Goal: Information Seeking & Learning: Learn about a topic

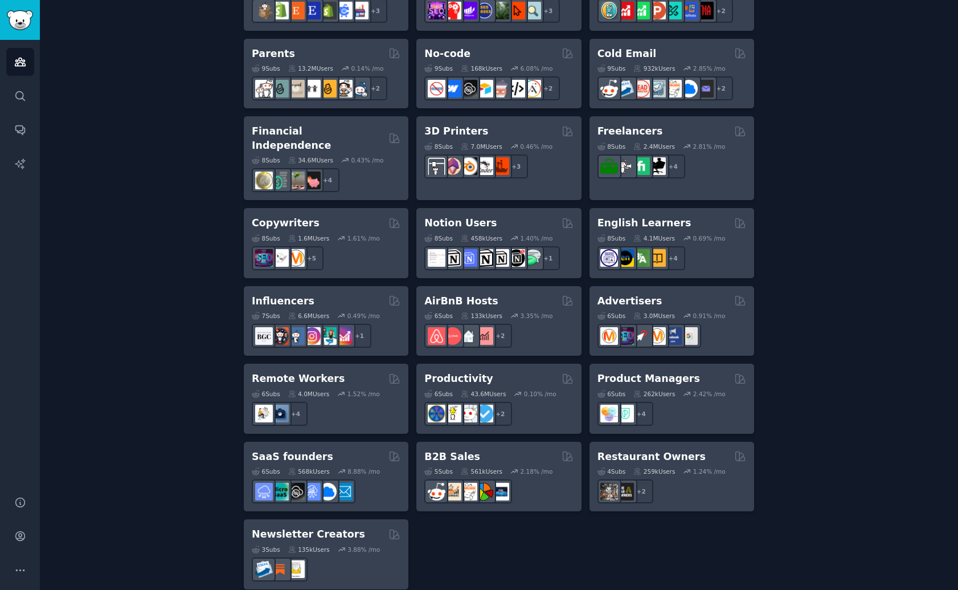
scroll to position [725, 0]
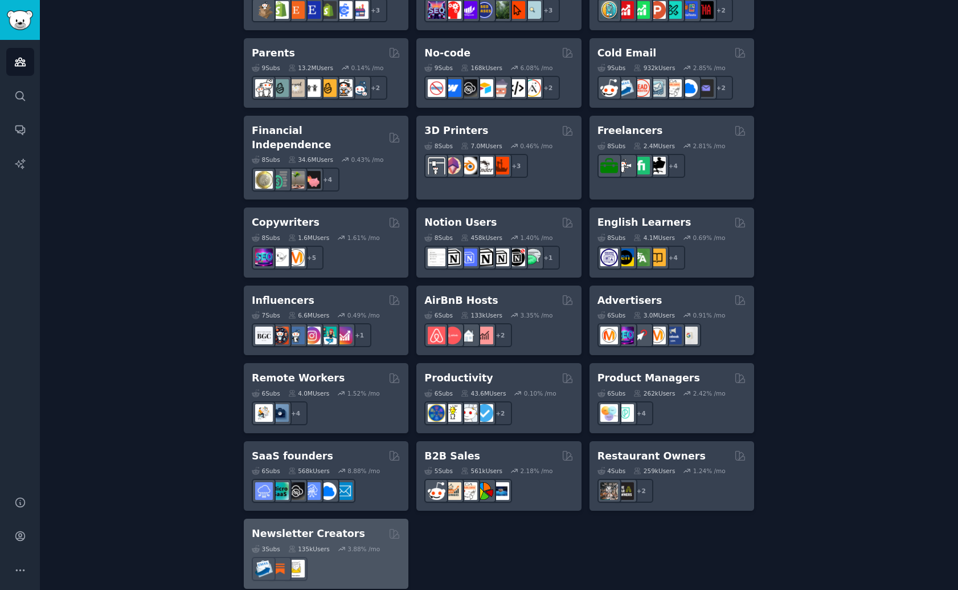
click at [373, 545] on div "3.88 % /mo" at bounding box center [364, 549] width 32 height 8
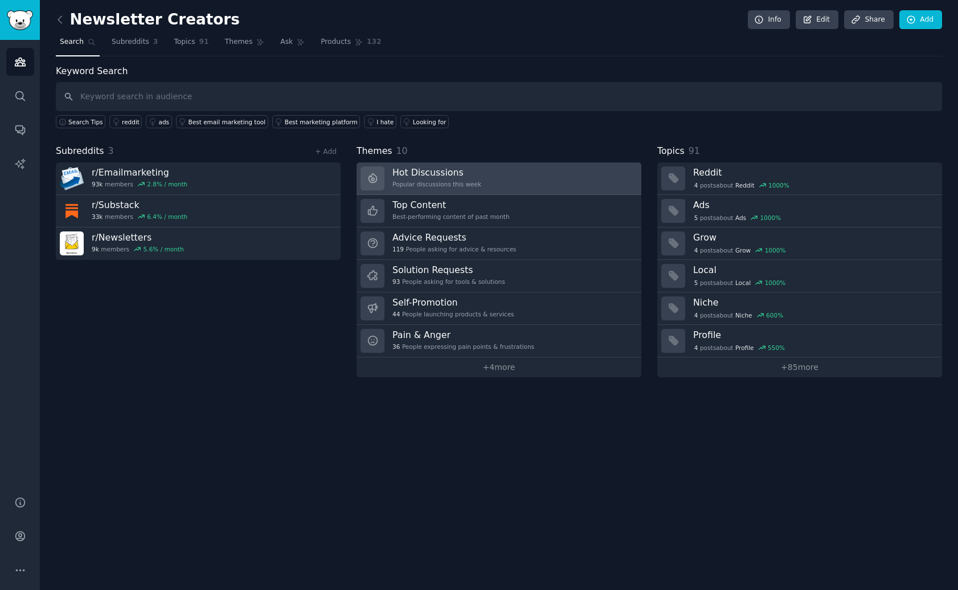
click at [488, 178] on link "Hot Discussions Popular discussions this week" at bounding box center [499, 178] width 285 height 32
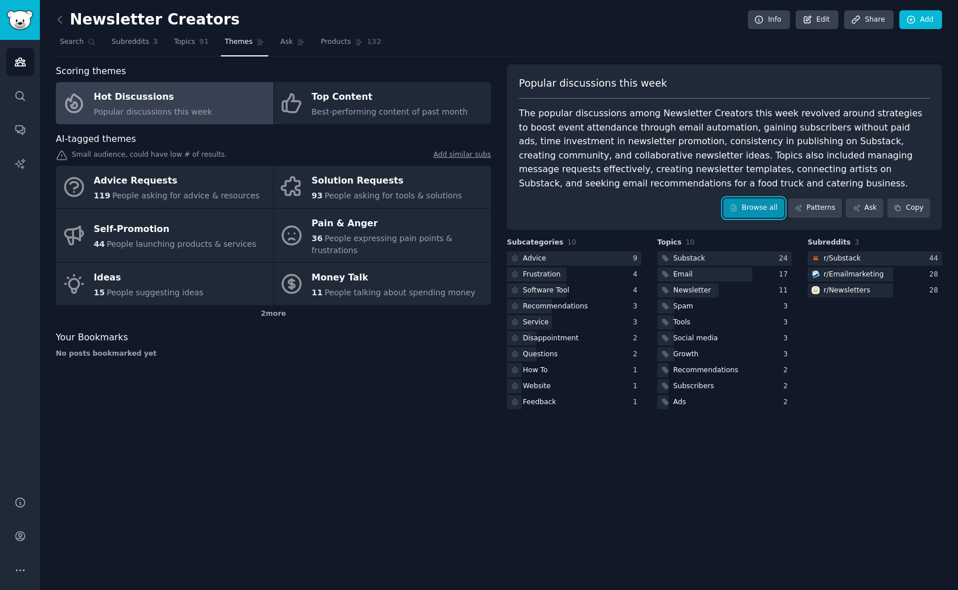
click at [772, 202] on link "Browse all" at bounding box center [754, 207] width 61 height 19
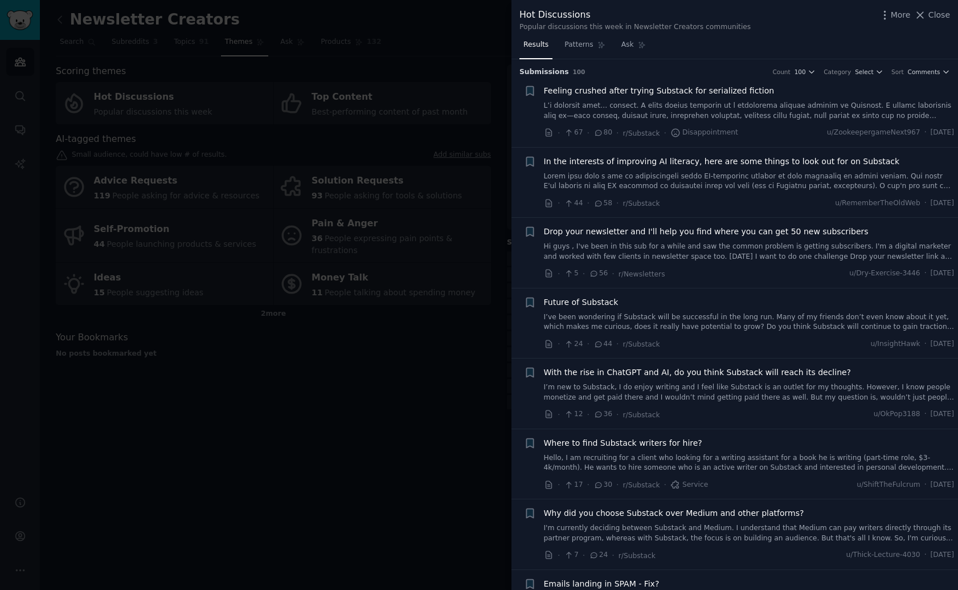
click at [450, 299] on div at bounding box center [479, 295] width 958 height 590
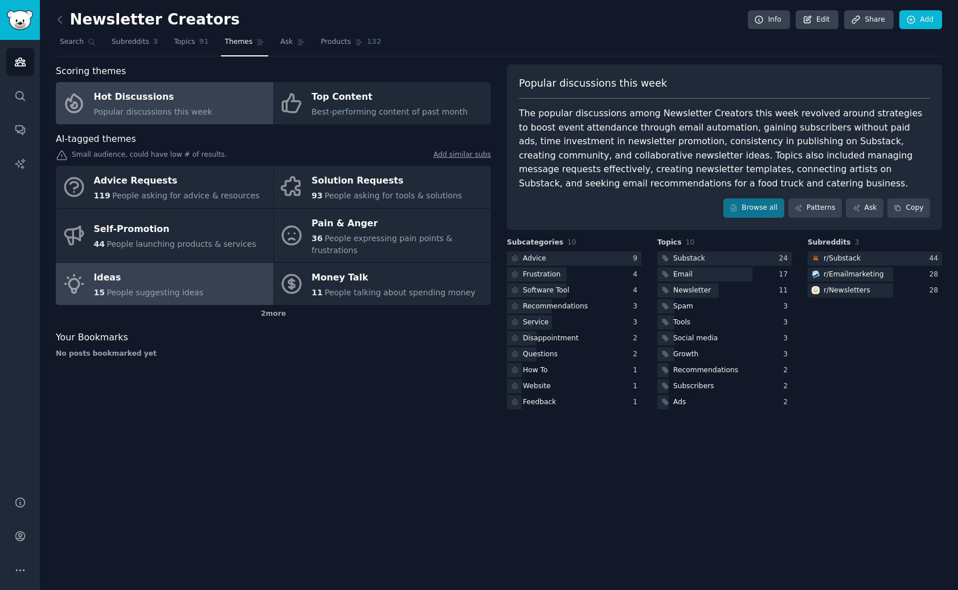
click at [161, 274] on div "Ideas" at bounding box center [149, 278] width 110 height 18
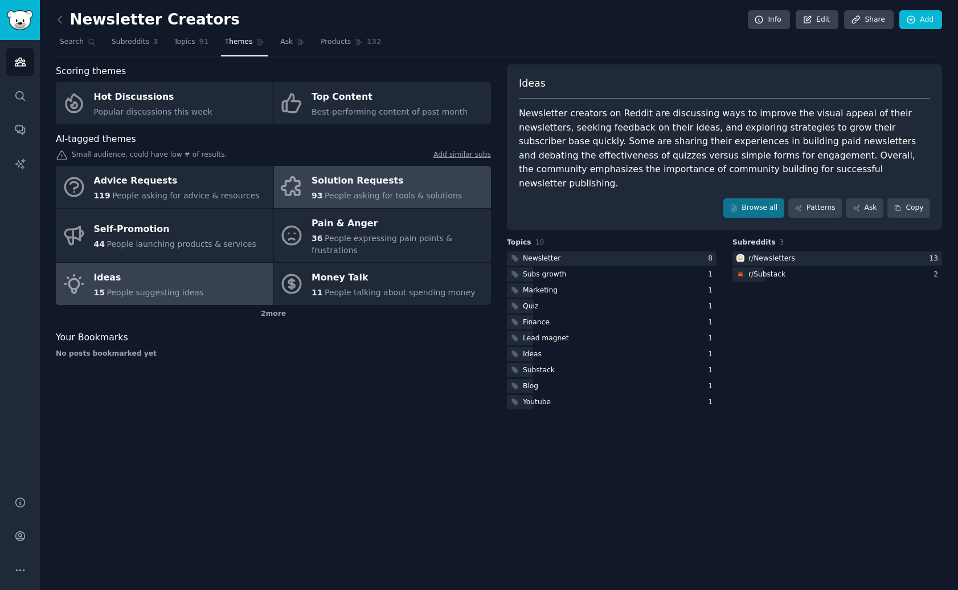
click at [353, 194] on span "People asking for tools & solutions" at bounding box center [393, 195] width 137 height 9
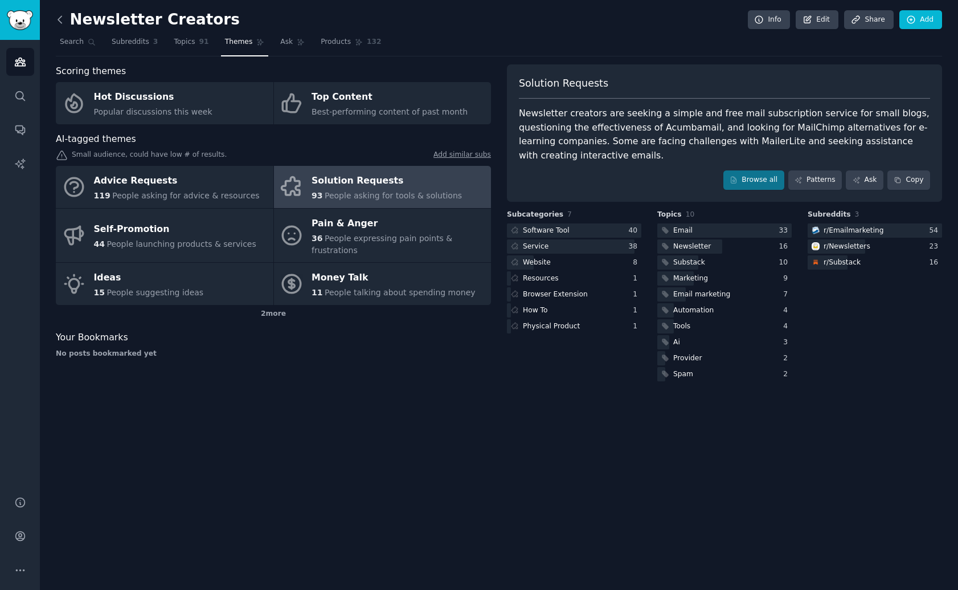
click at [63, 23] on icon at bounding box center [60, 20] width 12 height 12
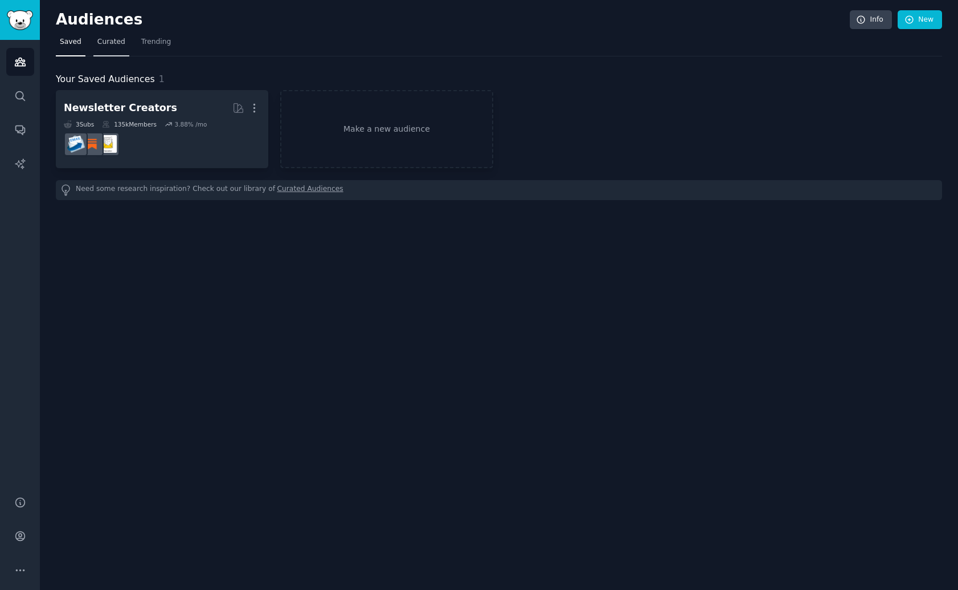
click at [119, 43] on span "Curated" at bounding box center [111, 42] width 28 height 10
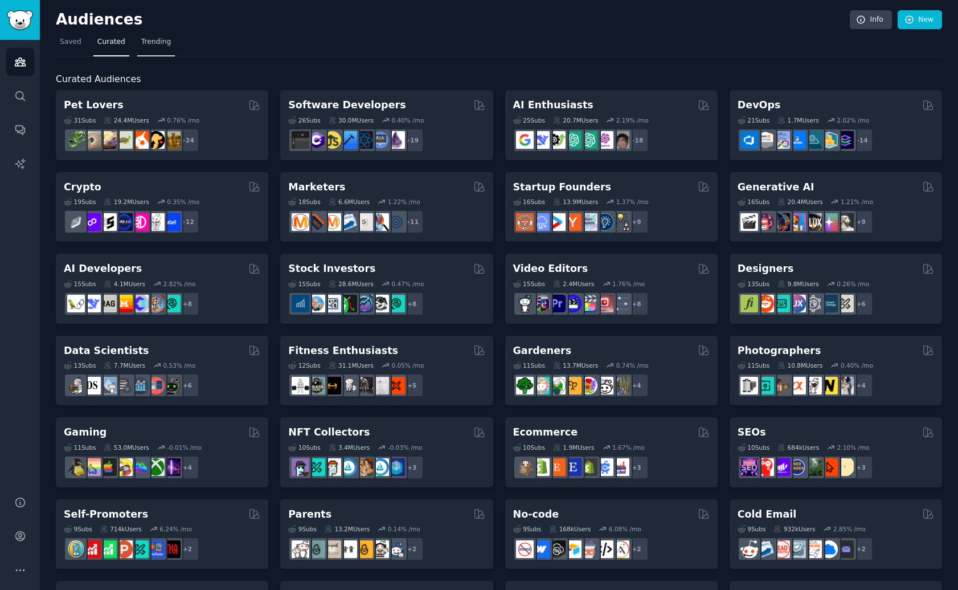
click at [148, 44] on span "Trending" at bounding box center [156, 42] width 30 height 10
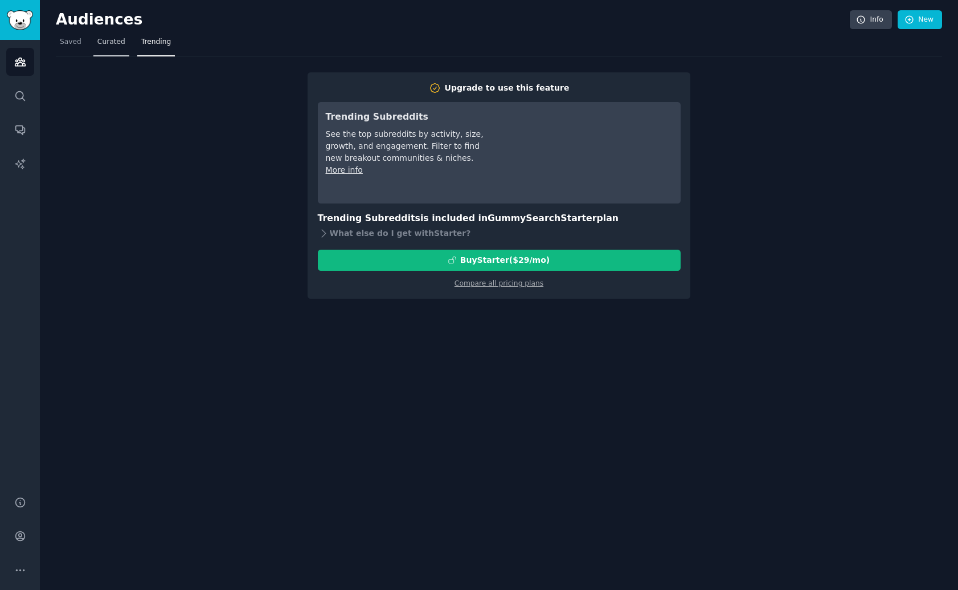
click at [117, 45] on span "Curated" at bounding box center [111, 42] width 28 height 10
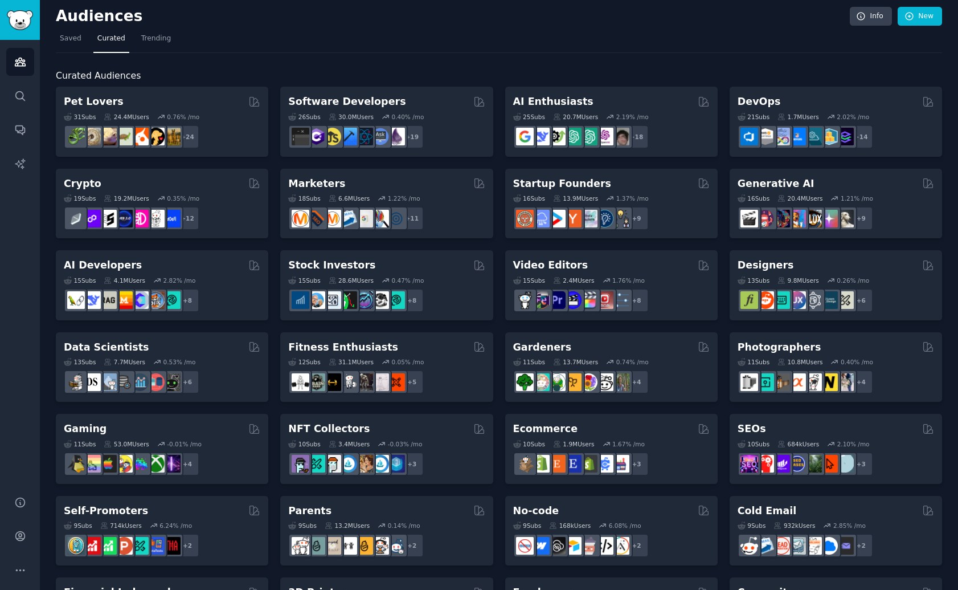
scroll to position [5, 0]
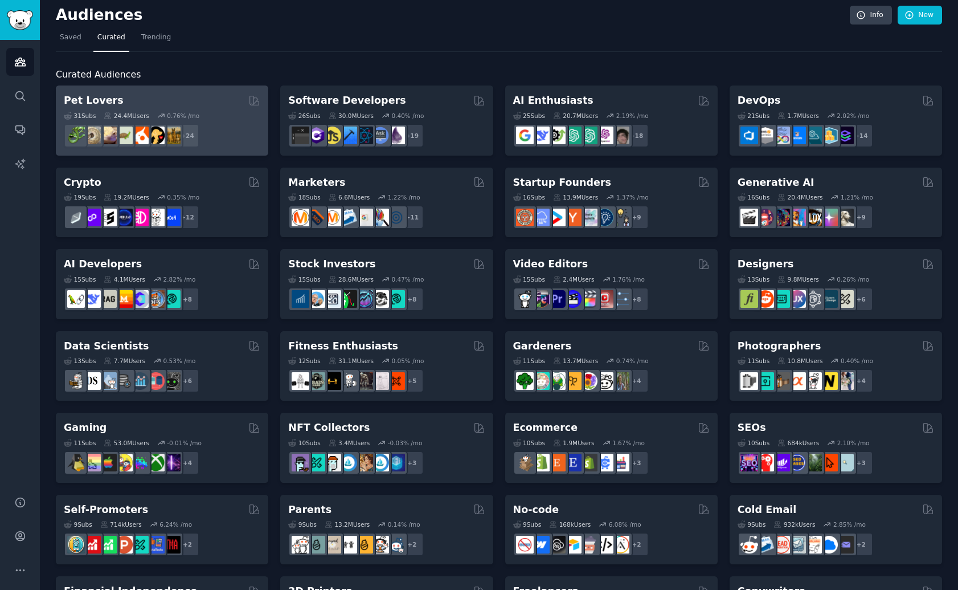
click at [217, 112] on div "31 Sub s 24.4M Users 0.76 % /mo" at bounding box center [162, 116] width 197 height 8
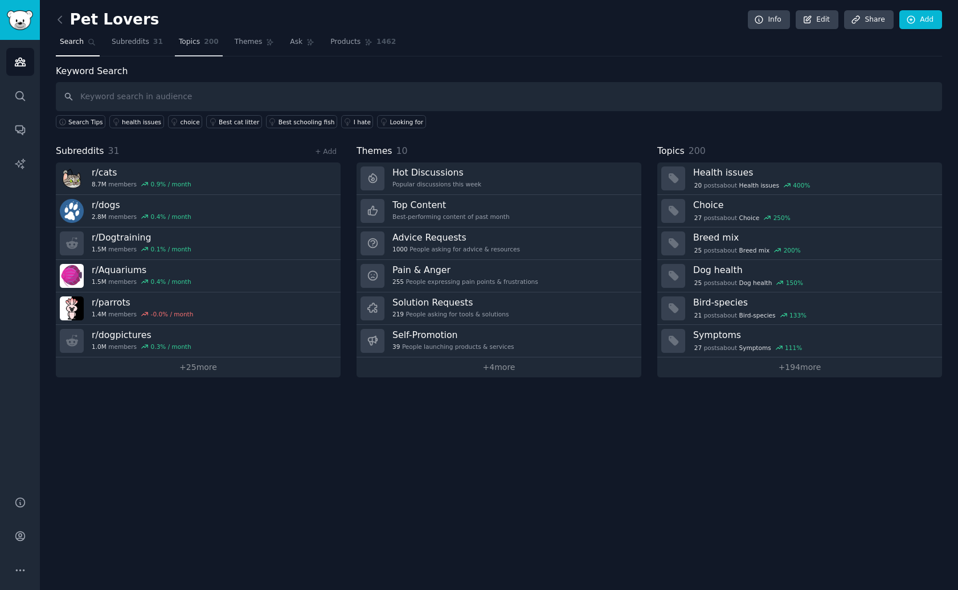
click at [195, 48] on link "Topics 200" at bounding box center [199, 44] width 48 height 23
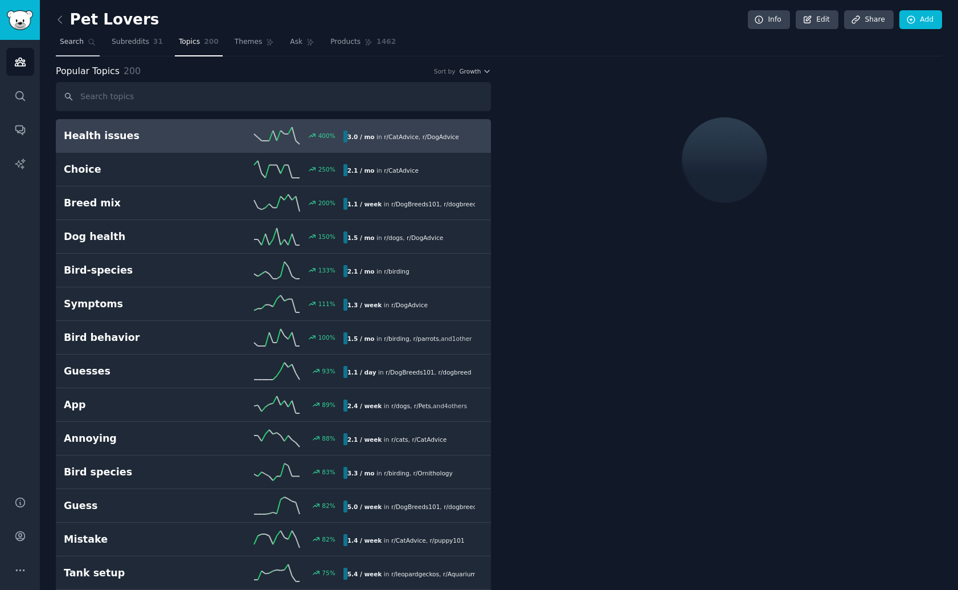
click at [89, 48] on link "Search" at bounding box center [78, 44] width 44 height 23
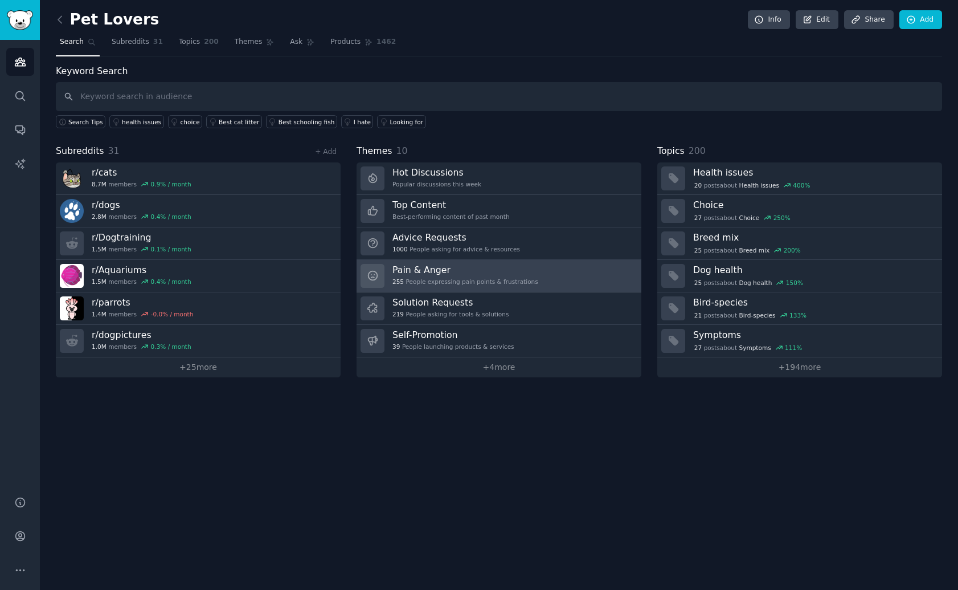
click at [477, 266] on h3 "Pain & Anger" at bounding box center [466, 270] width 146 height 12
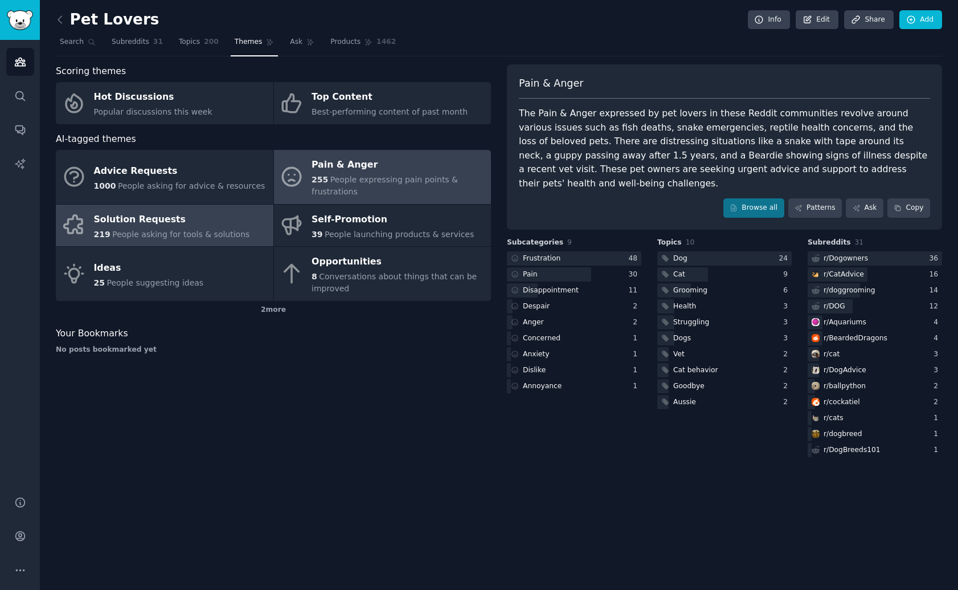
click at [251, 219] on link "Solution Requests 219 People asking for tools & solutions" at bounding box center [165, 226] width 218 height 42
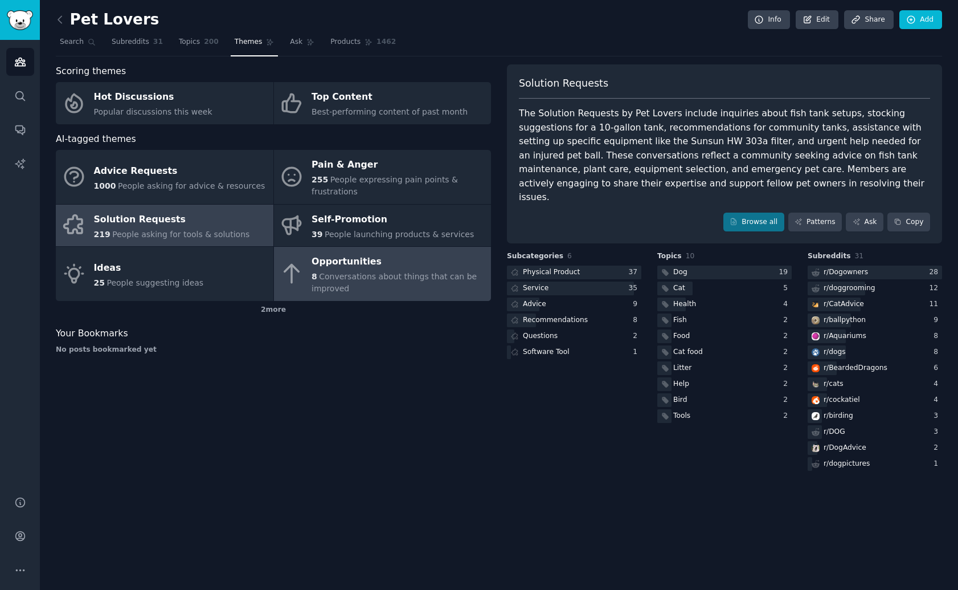
click at [325, 269] on div "Opportunities" at bounding box center [399, 262] width 174 height 18
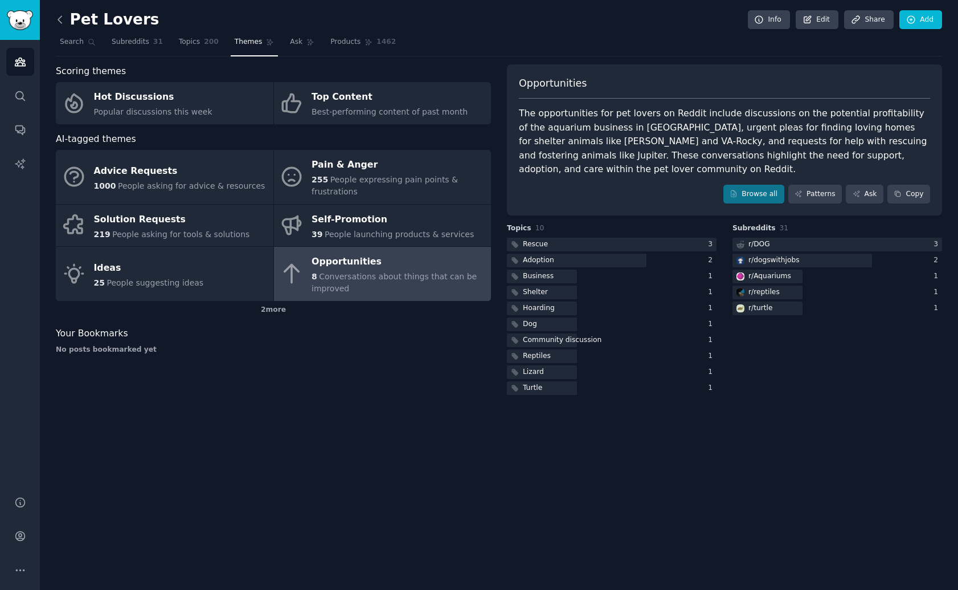
click at [60, 23] on icon at bounding box center [60, 20] width 12 height 12
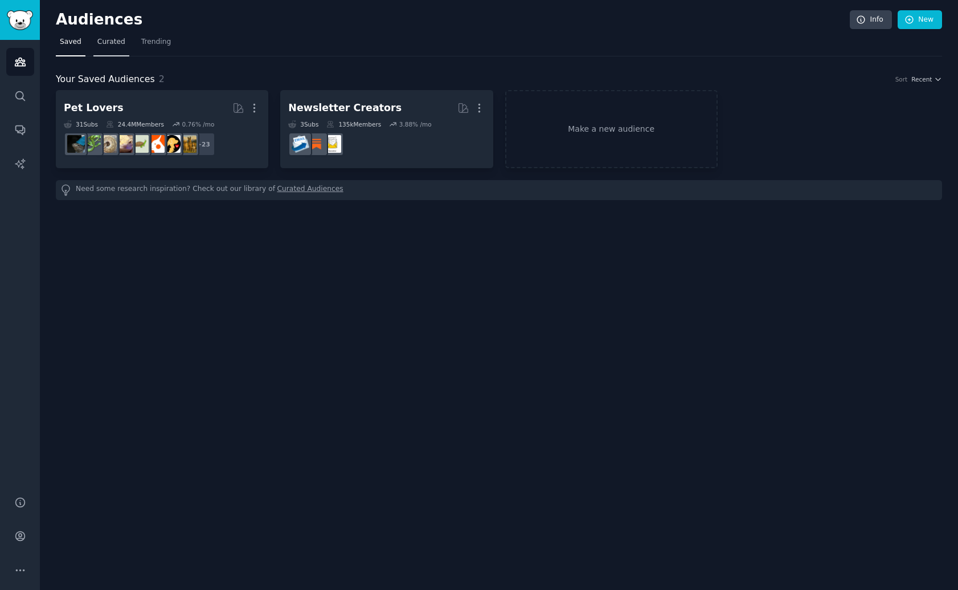
click at [119, 43] on span "Curated" at bounding box center [111, 42] width 28 height 10
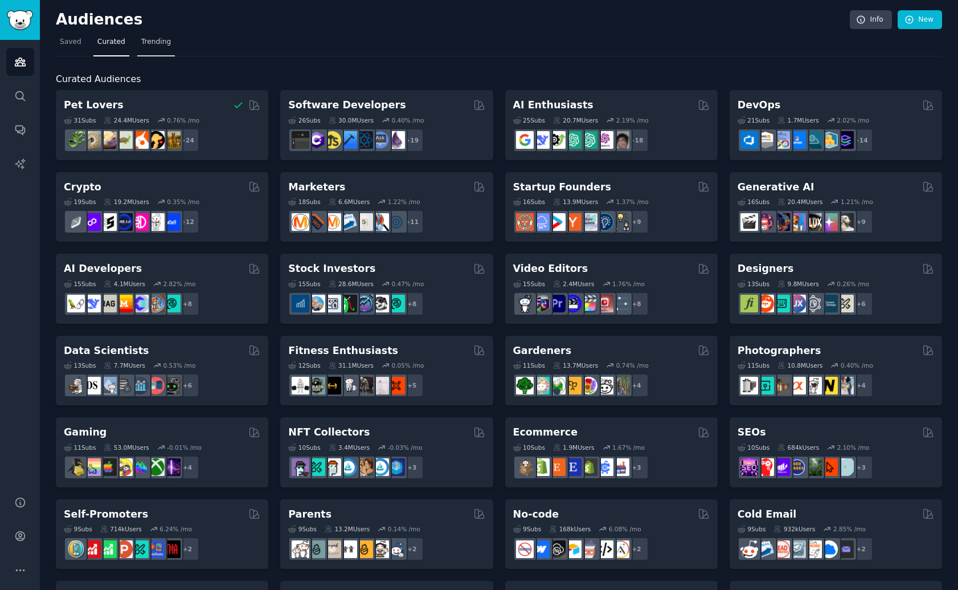
click at [165, 45] on span "Trending" at bounding box center [156, 42] width 30 height 10
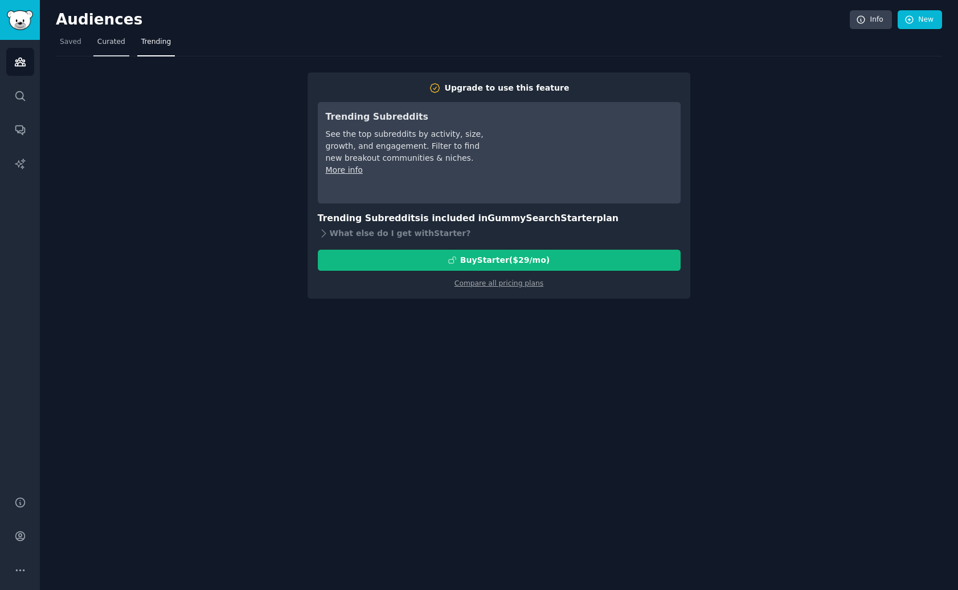
click at [103, 50] on link "Curated" at bounding box center [111, 44] width 36 height 23
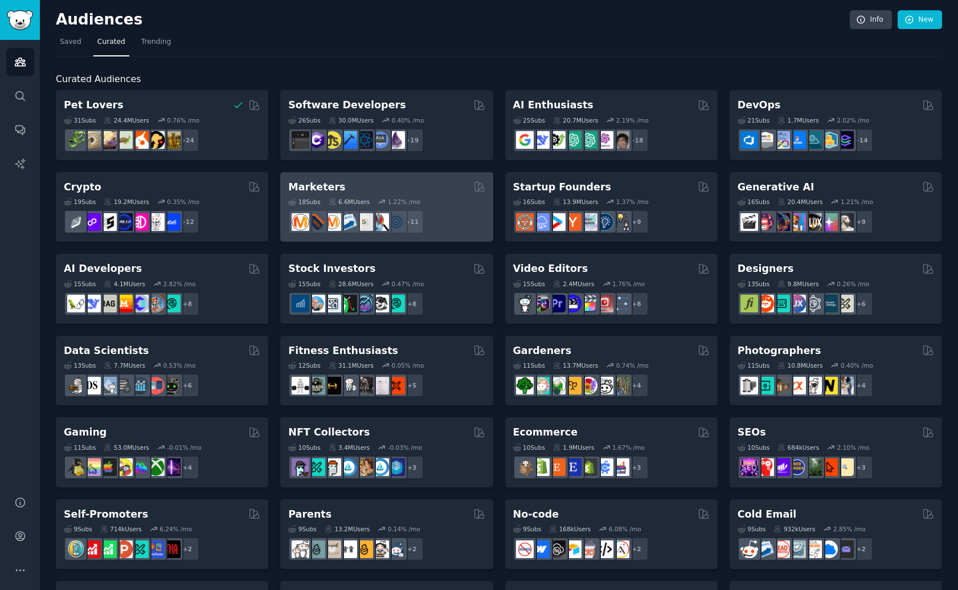
click at [465, 217] on div "+ 11" at bounding box center [386, 222] width 197 height 24
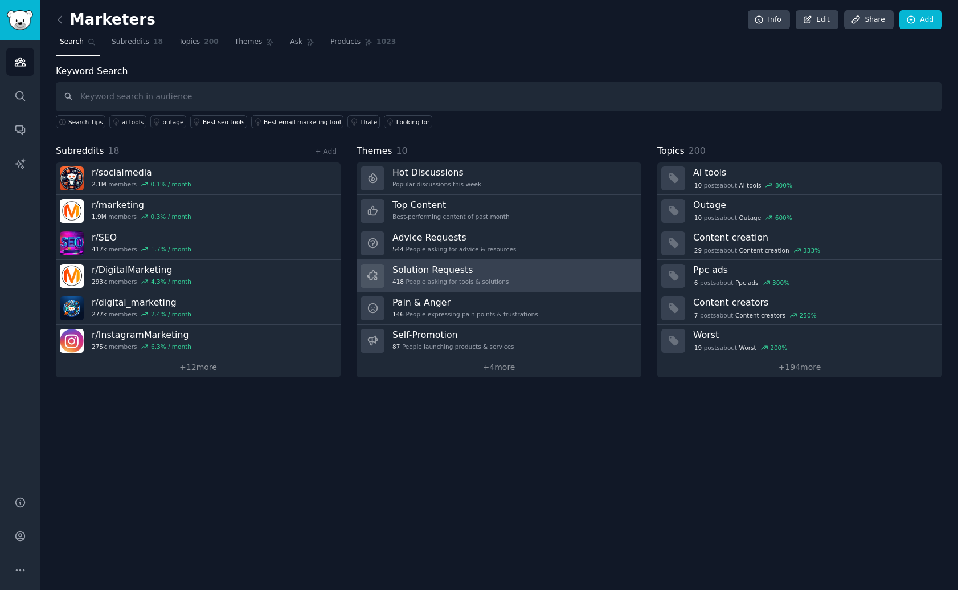
click at [501, 272] on h3 "Solution Requests" at bounding box center [451, 270] width 116 height 12
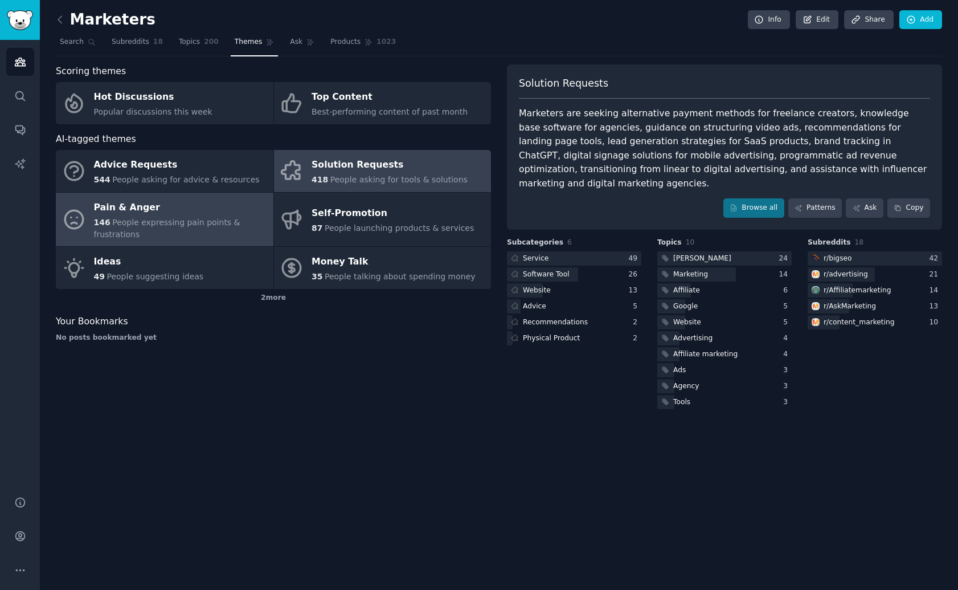
click at [245, 230] on div "146 People expressing pain points & frustrations" at bounding box center [181, 229] width 174 height 24
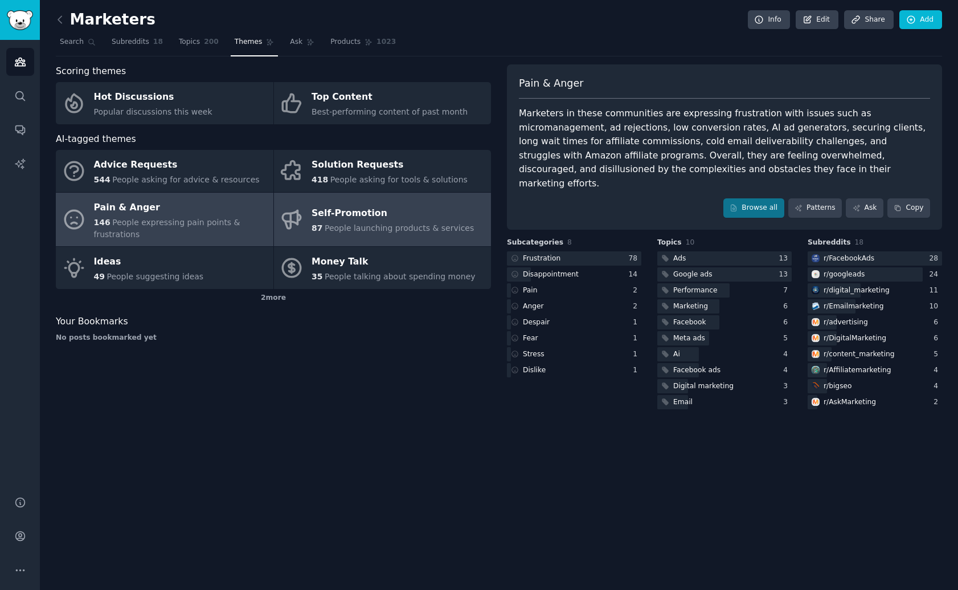
click at [404, 222] on div "87 People launching products & services" at bounding box center [393, 228] width 162 height 12
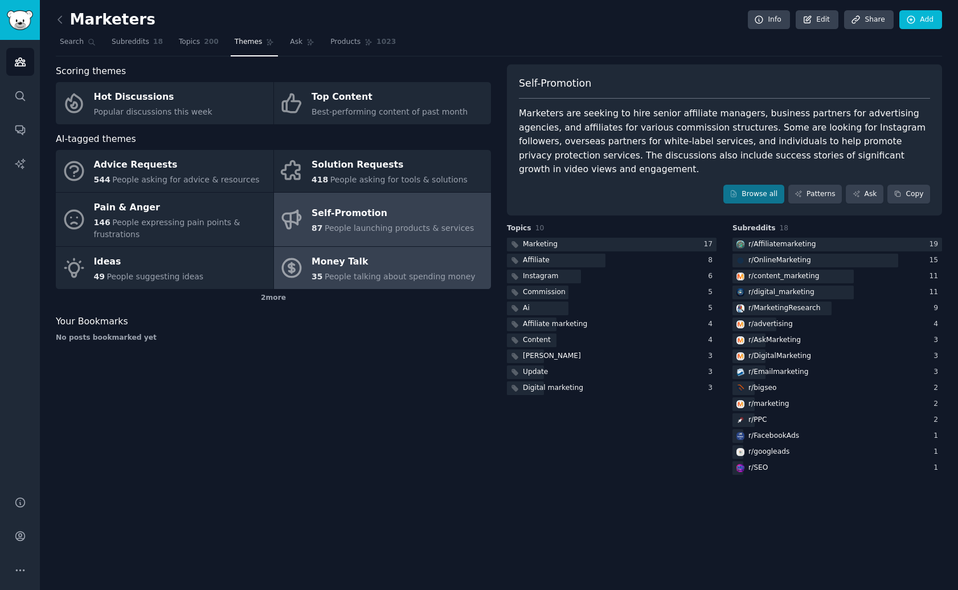
click at [345, 264] on div "Money Talk" at bounding box center [394, 262] width 164 height 18
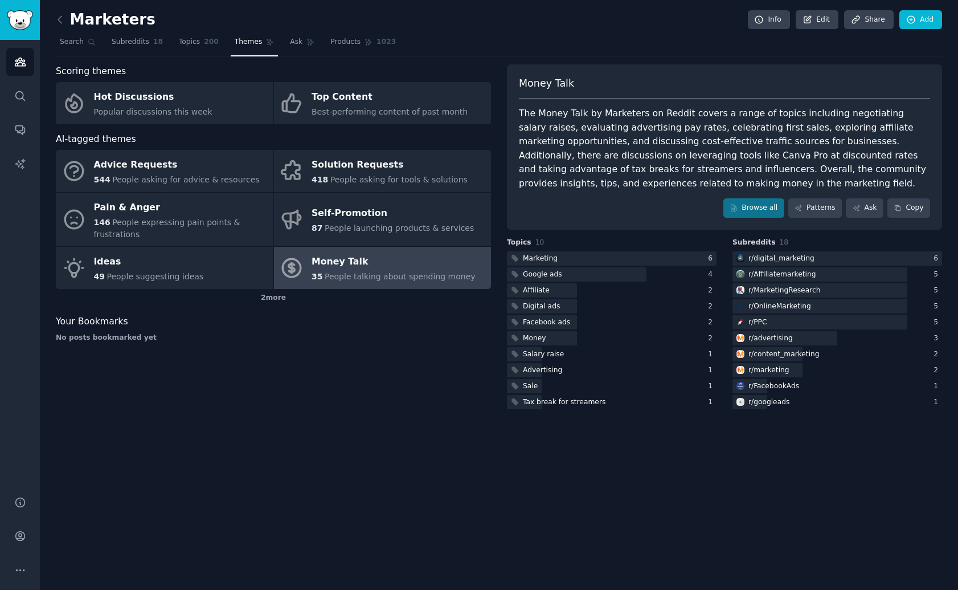
click at [62, 27] on link at bounding box center [63, 20] width 14 height 18
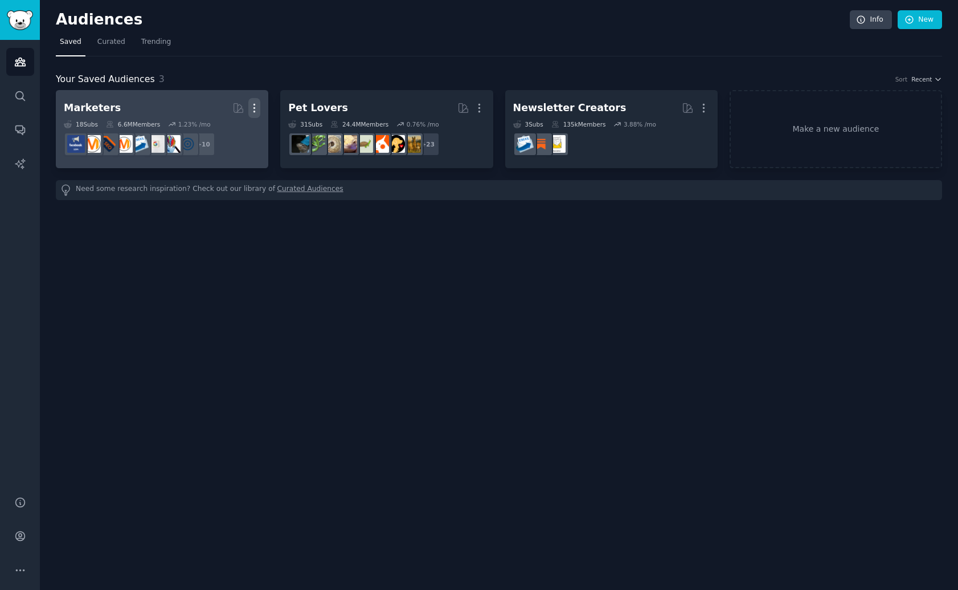
click at [259, 113] on icon "button" at bounding box center [254, 108] width 12 height 12
click at [235, 132] on p "Delete" at bounding box center [223, 132] width 26 height 12
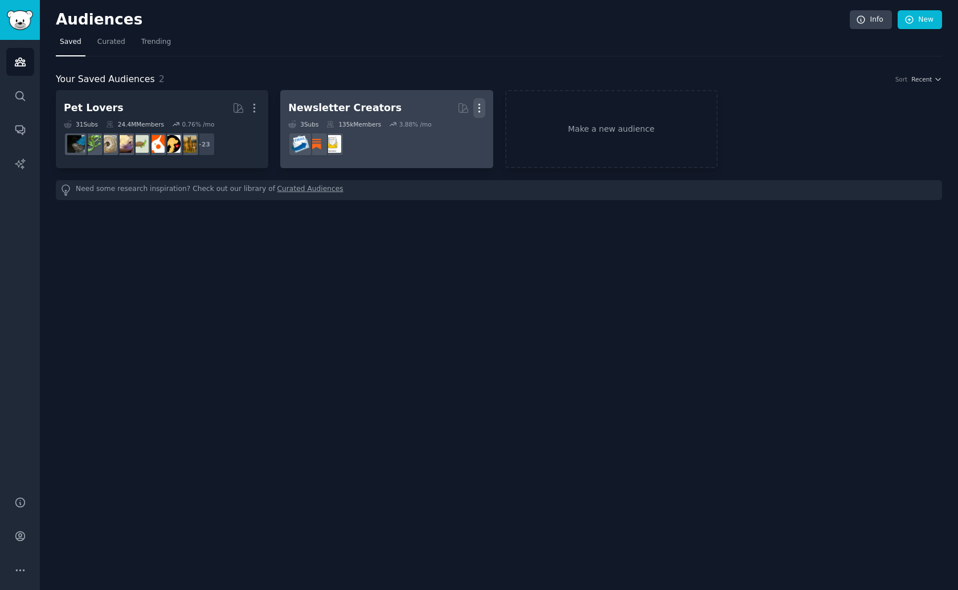
click at [475, 108] on icon "button" at bounding box center [480, 108] width 12 height 12
click at [440, 133] on p "Delete" at bounding box center [448, 132] width 26 height 12
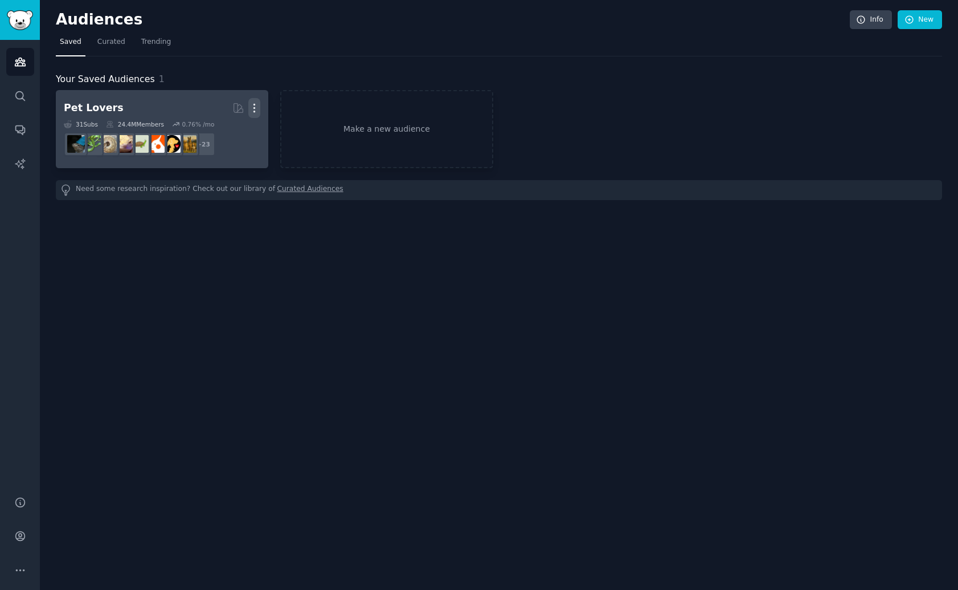
click at [255, 109] on icon "button" at bounding box center [254, 108] width 12 height 12
click at [235, 138] on div "Delete" at bounding box center [216, 132] width 54 height 24
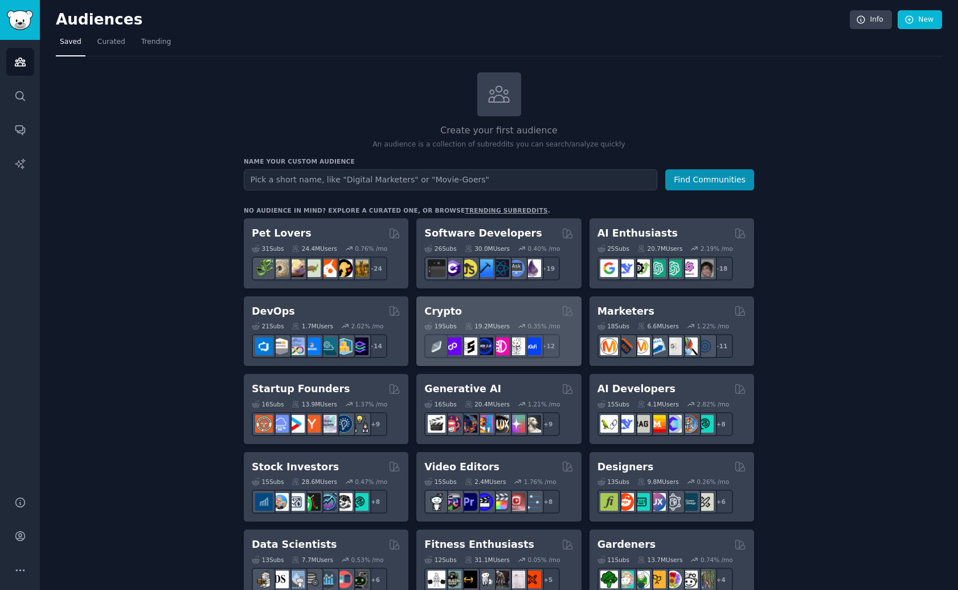
click at [528, 318] on div "19 Sub s 19.2M Users 0.35 % /mo + 12" at bounding box center [499, 338] width 149 height 40
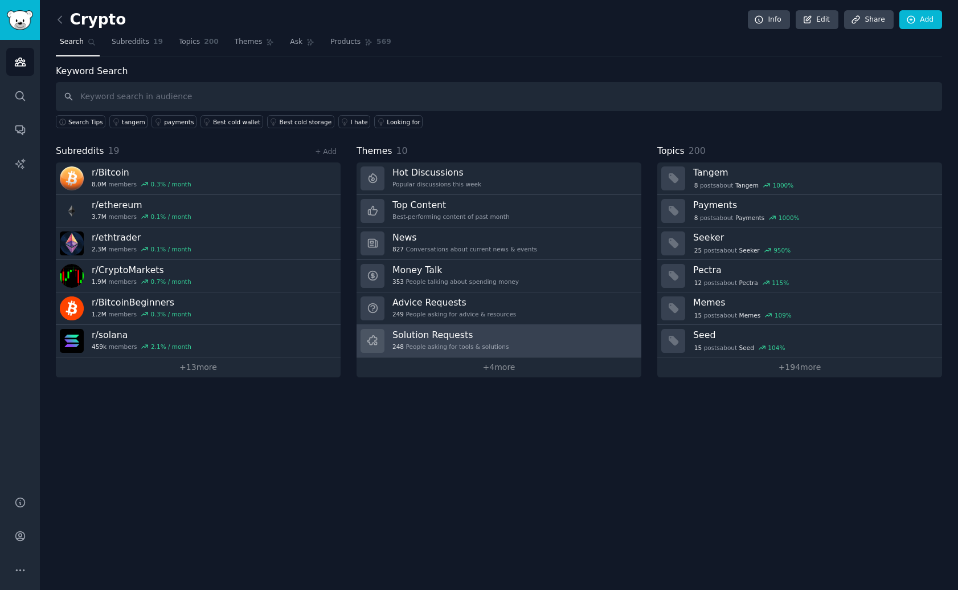
click at [516, 334] on link "Solution Requests 248 People asking for tools & solutions" at bounding box center [499, 341] width 285 height 32
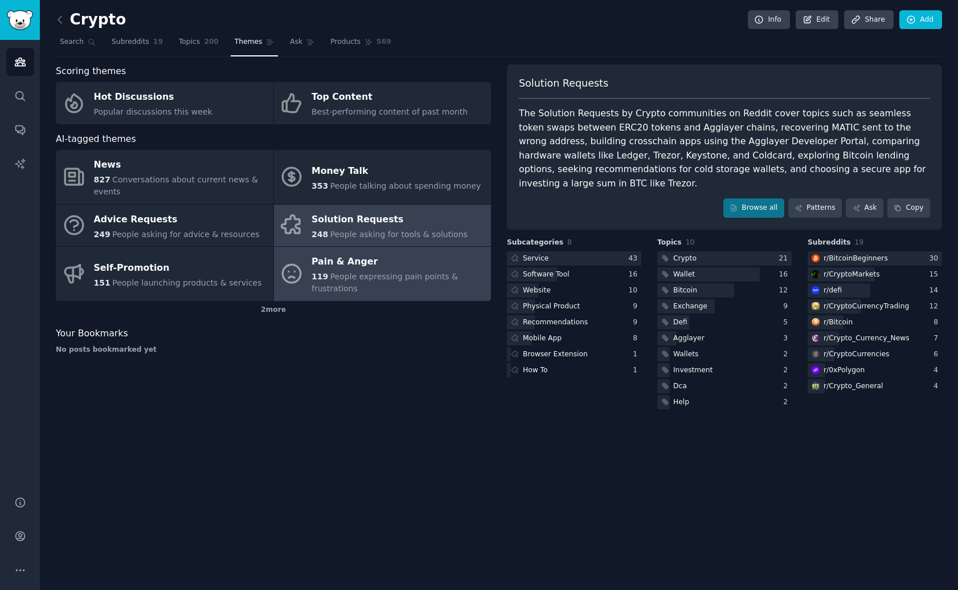
click at [347, 271] on div "119 People expressing pain points & frustrations" at bounding box center [399, 283] width 174 height 24
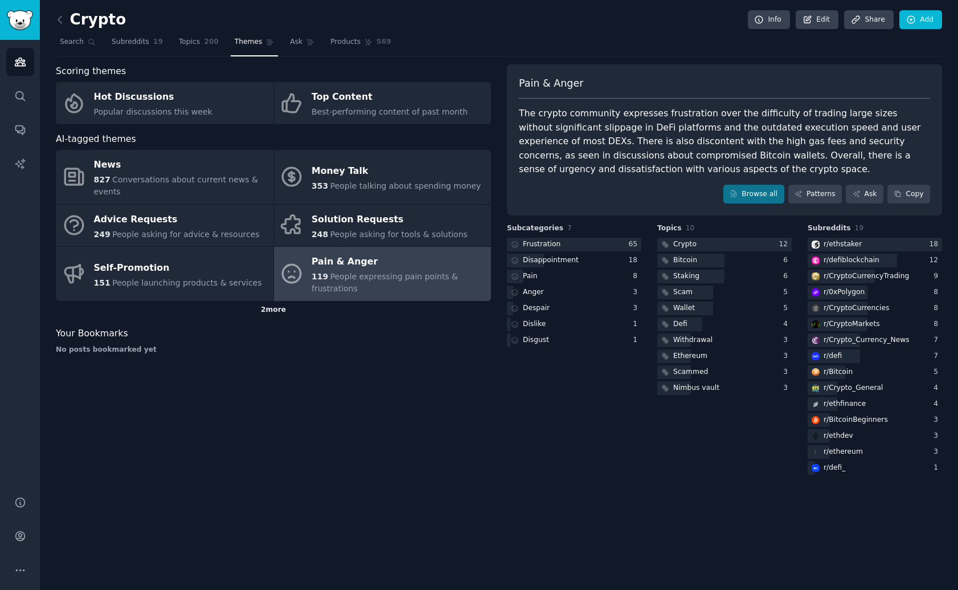
click at [262, 316] on div "2 more" at bounding box center [273, 310] width 435 height 18
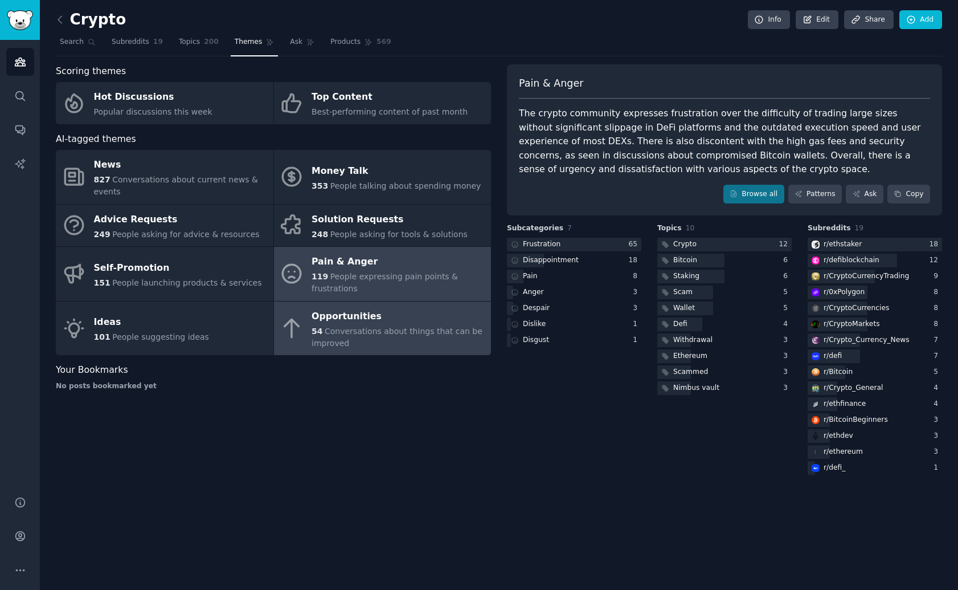
click at [327, 332] on span "Conversations about things that can be improved" at bounding box center [397, 337] width 171 height 21
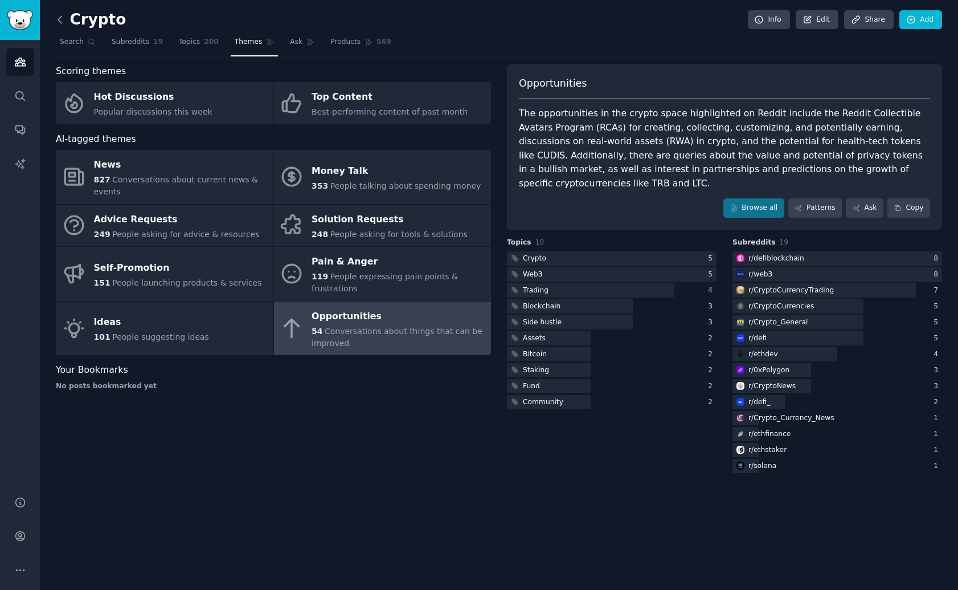
click at [62, 23] on icon at bounding box center [60, 20] width 12 height 12
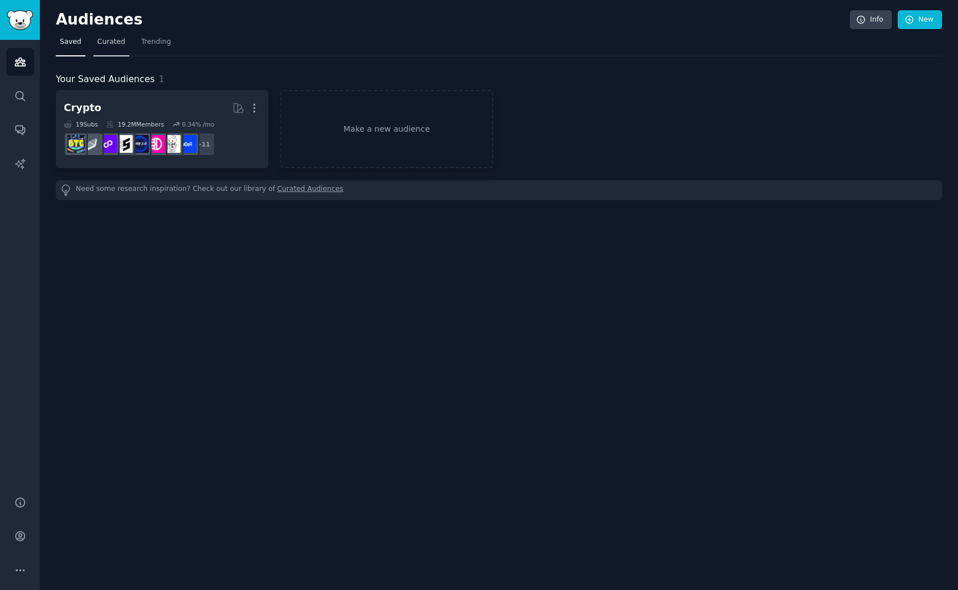
click at [119, 50] on link "Curated" at bounding box center [111, 44] width 36 height 23
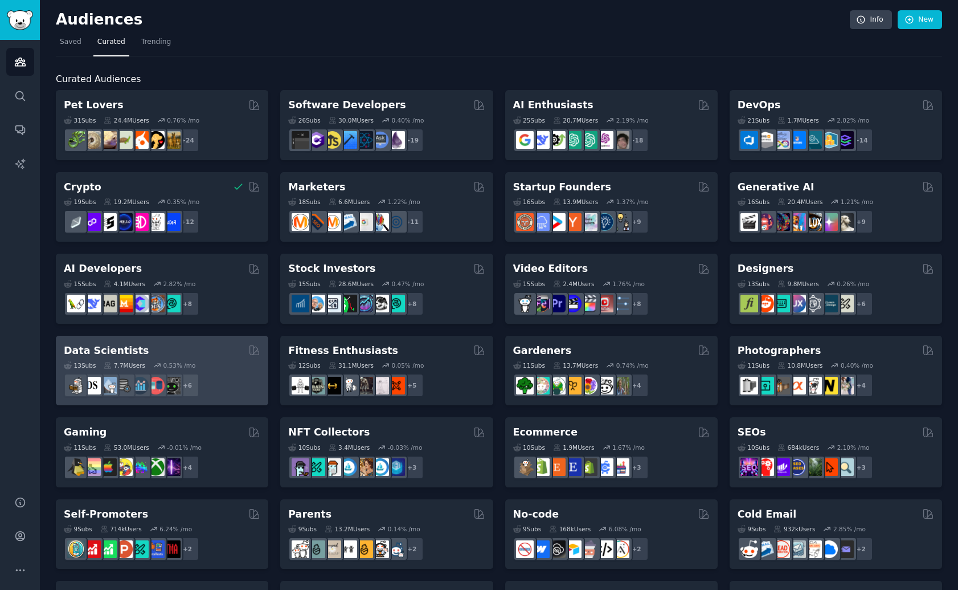
click at [211, 357] on div "13 Sub s 7.7M Users 0.53 % /mo + 6" at bounding box center [162, 377] width 197 height 40
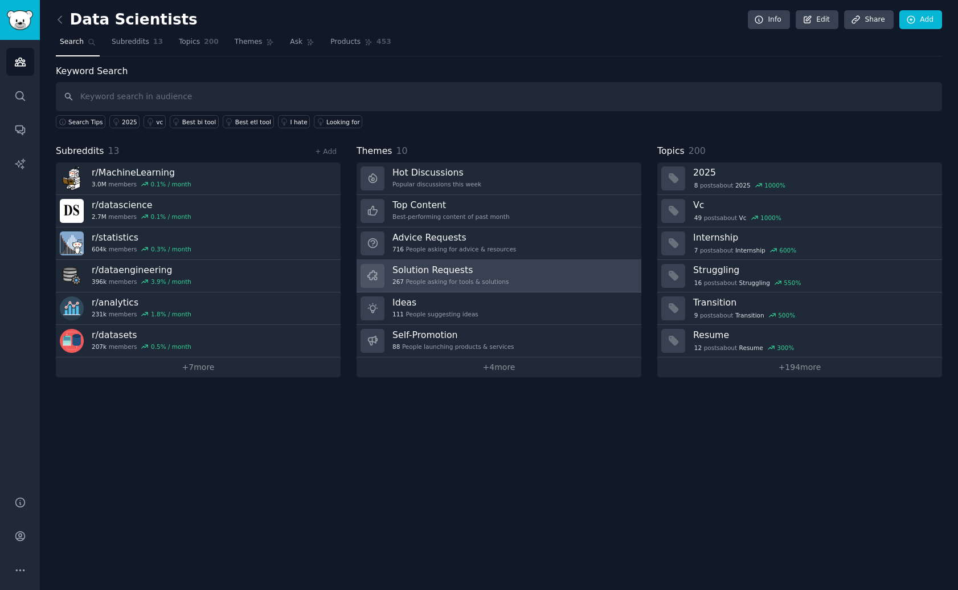
click at [459, 275] on h3 "Solution Requests" at bounding box center [451, 270] width 116 height 12
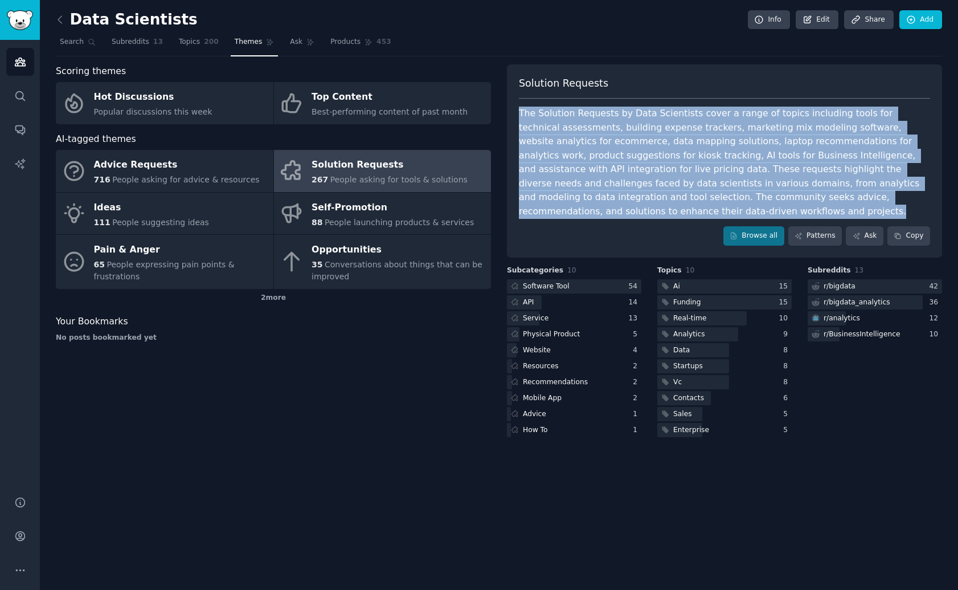
drag, startPoint x: 608, startPoint y: 212, endPoint x: 513, endPoint y: 105, distance: 142.9
click at [507, 101] on div "Solution Requests The Solution Requests by Data Scientists cover a range of top…" at bounding box center [724, 160] width 435 height 193
click at [0, 589] on div at bounding box center [0, 590] width 0 height 0
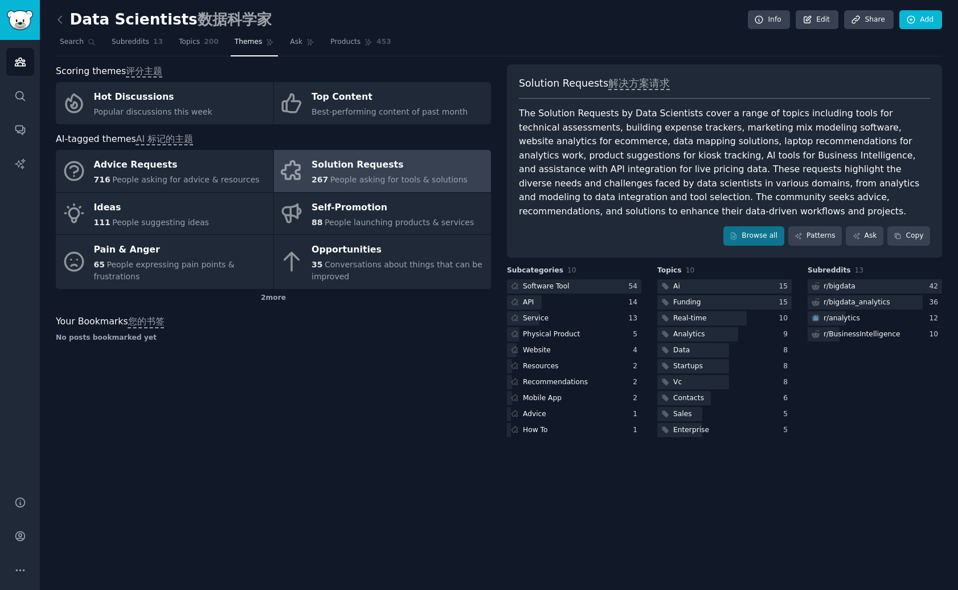
click at [617, 223] on div "Solution Requests 解决方案请求 The Solution Requests by Data Scientists cover a range…" at bounding box center [724, 160] width 435 height 193
click at [583, 213] on div "The Solution Requests by Data Scientists cover a range of topics including tool…" at bounding box center [724, 163] width 411 height 112
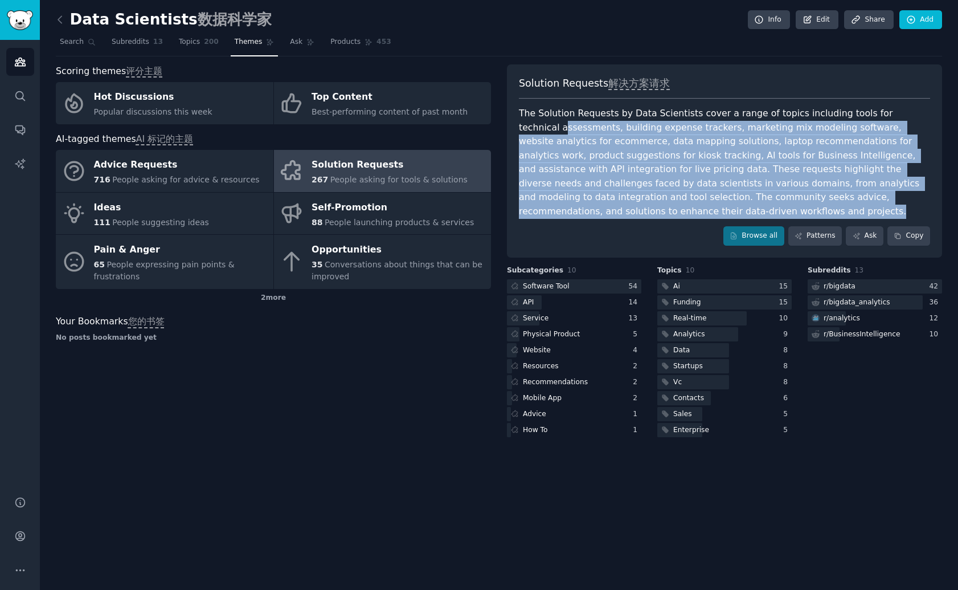
drag, startPoint x: 569, startPoint y: 197, endPoint x: 521, endPoint y: 123, distance: 87.9
click at [521, 123] on div "The Solution Requests by Data Scientists cover a range of topics including tool…" at bounding box center [724, 163] width 411 height 112
click at [717, 201] on div "The Solution Requests by Data Scientists cover a range of topics including tool…" at bounding box center [724, 163] width 411 height 112
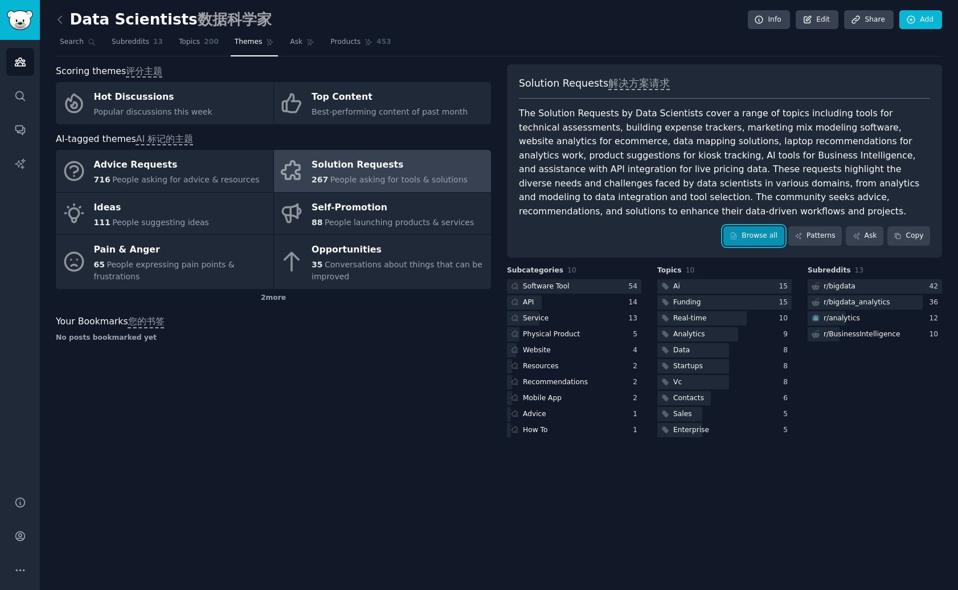
click at [745, 232] on link "Browse all" at bounding box center [754, 235] width 61 height 19
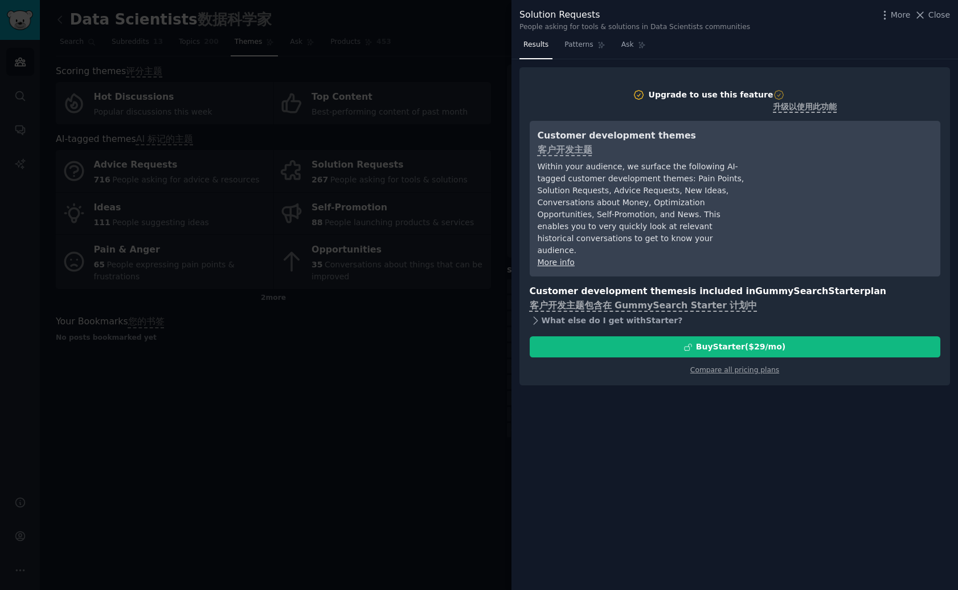
click at [567, 312] on div "What else do I get with Starter ?" at bounding box center [735, 320] width 411 height 16
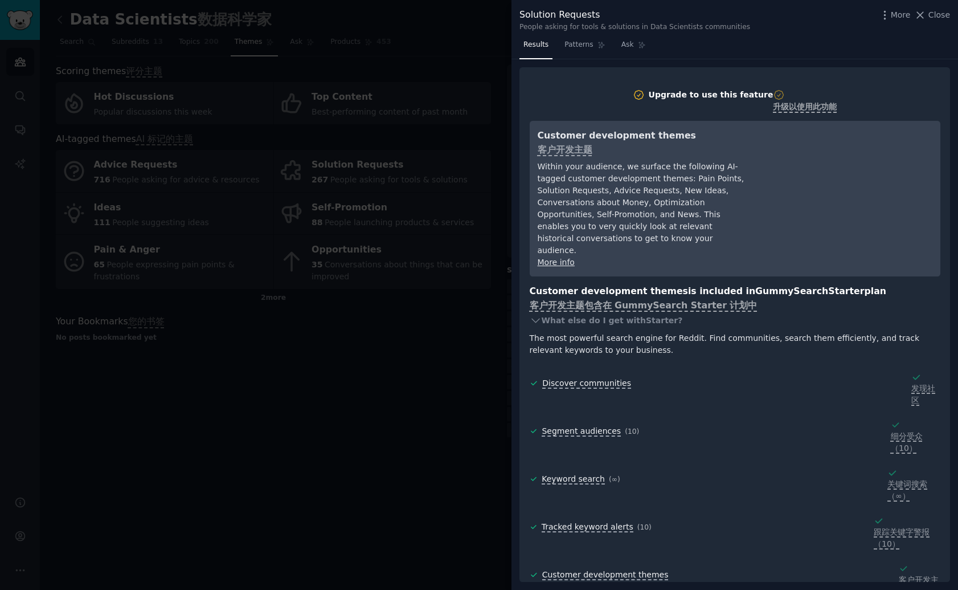
click at [0, 589] on div at bounding box center [0, 590] width 0 height 0
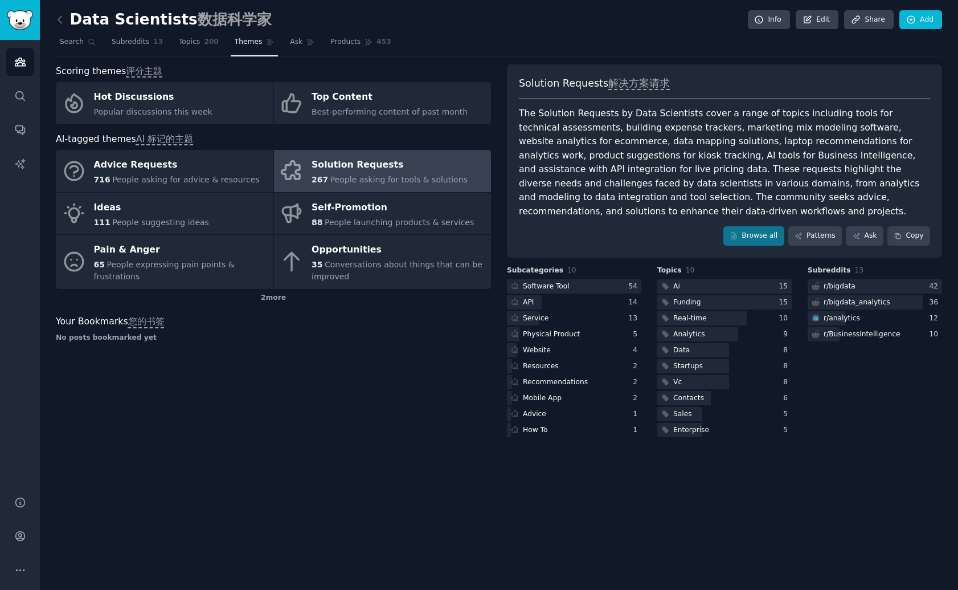
click at [0, 589] on div at bounding box center [0, 590] width 0 height 0
click at [59, 18] on icon at bounding box center [60, 20] width 12 height 12
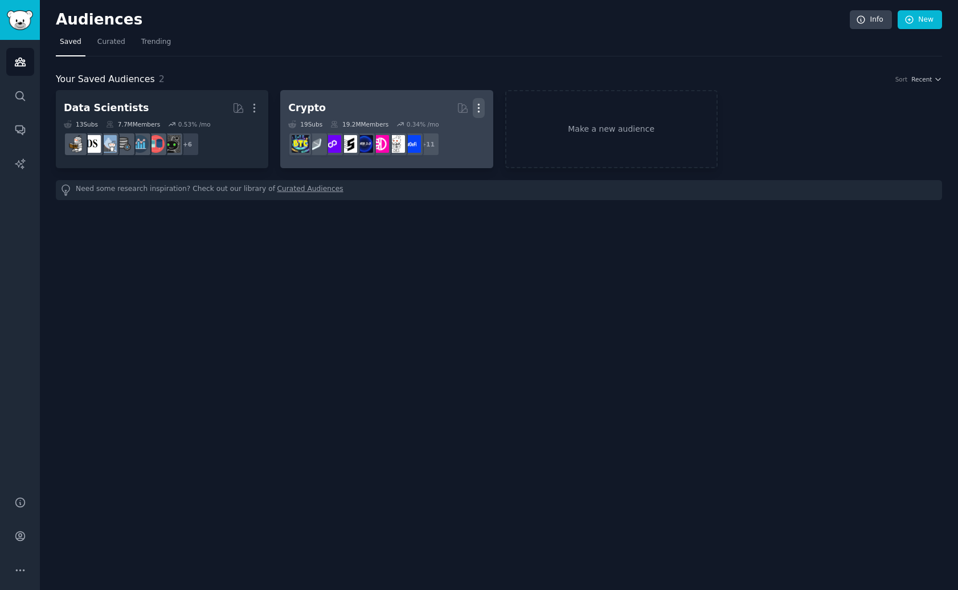
click at [480, 105] on icon "button" at bounding box center [479, 108] width 12 height 12
click at [434, 130] on div "Delete" at bounding box center [440, 132] width 54 height 24
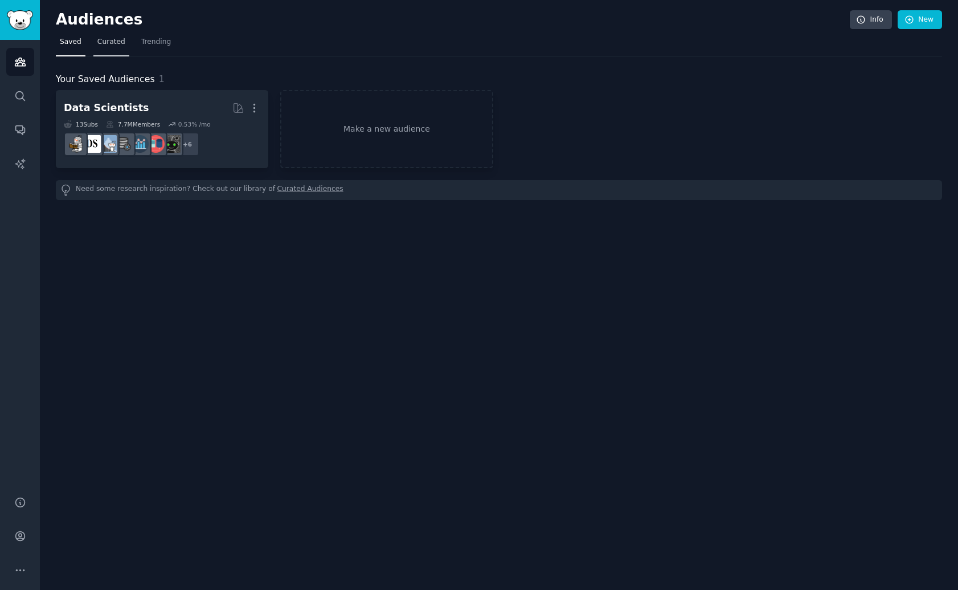
click at [120, 41] on span "Curated" at bounding box center [111, 42] width 28 height 10
